Goal: Information Seeking & Learning: Check status

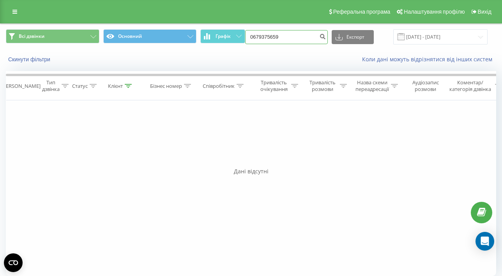
drag, startPoint x: 304, startPoint y: 38, endPoint x: 260, endPoint y: 37, distance: 44.1
click at [260, 37] on div "Всі дзвінки Основний Графік 0679375659 Експорт .csv .xls .xlsx 23.06.2025 - 23.…" at bounding box center [251, 36] width 491 height 15
paste input "(067) 353 70 40"
click at [280, 38] on input "(067) 353 70 40" at bounding box center [286, 37] width 83 height 14
click at [270, 36] on input "(067353 70 40" at bounding box center [286, 37] width 83 height 14
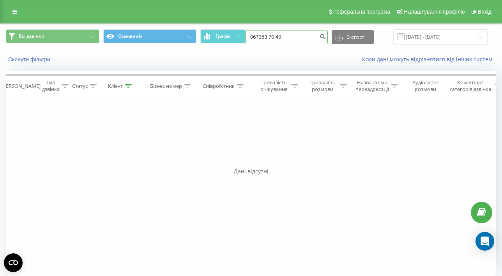
type input "067353 70 40"
